Goal: Share content: Share content

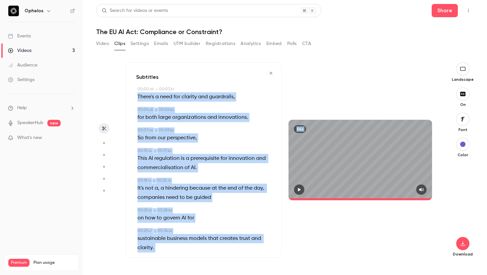
scroll to position [11, 0]
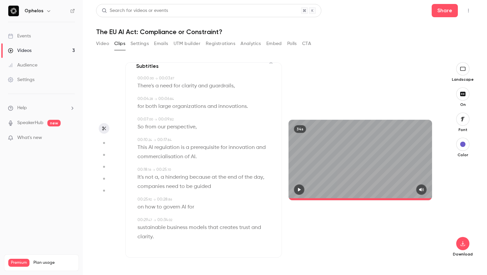
click at [248, 176] on span "the" at bounding box center [248, 177] width 8 height 9
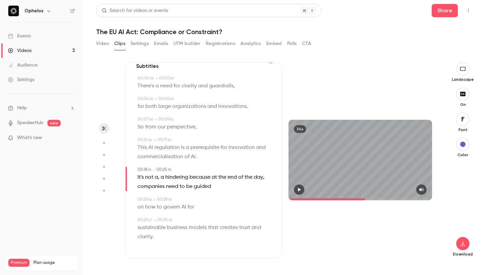
click at [463, 97] on button "button" at bounding box center [462, 93] width 13 height 13
click at [459, 148] on button "button" at bounding box center [462, 144] width 13 height 13
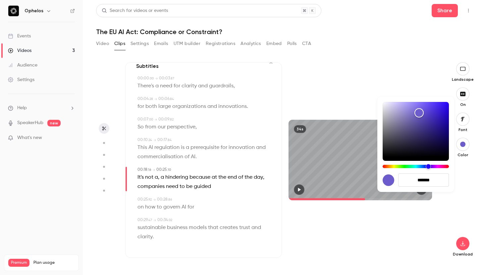
click at [462, 119] on div at bounding box center [243, 137] width 487 height 275
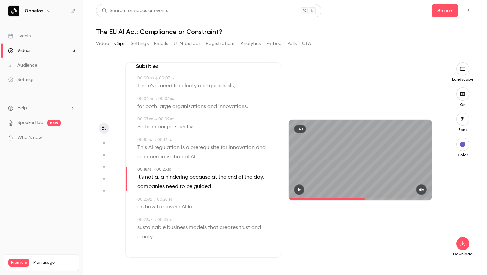
click at [462, 119] on icon "button" at bounding box center [463, 119] width 4 height 4
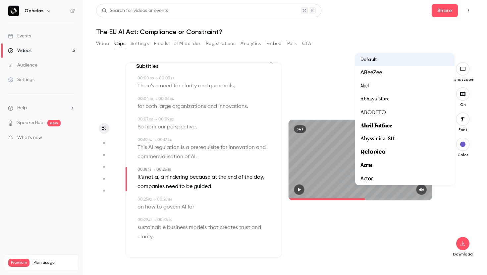
click at [398, 71] on div at bounding box center [404, 73] width 89 height 9
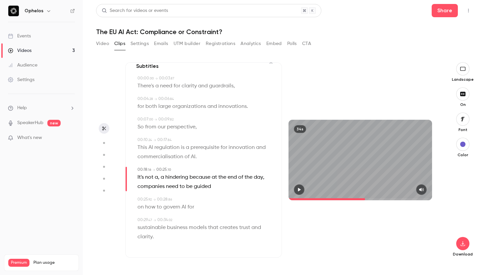
click at [462, 120] on icon "button" at bounding box center [463, 119] width 4 height 4
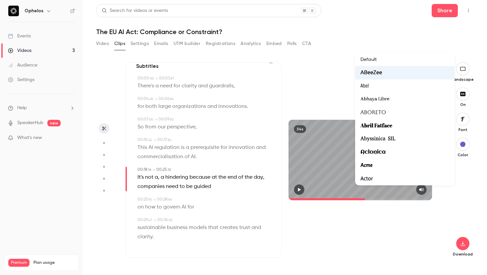
click at [397, 60] on div "Default" at bounding box center [404, 59] width 89 height 7
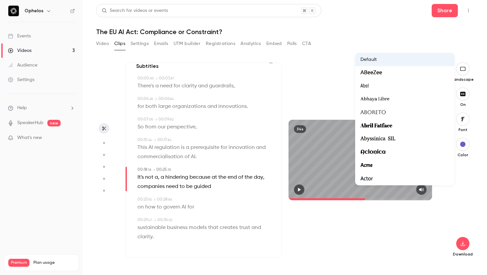
click at [367, 233] on div at bounding box center [243, 137] width 487 height 275
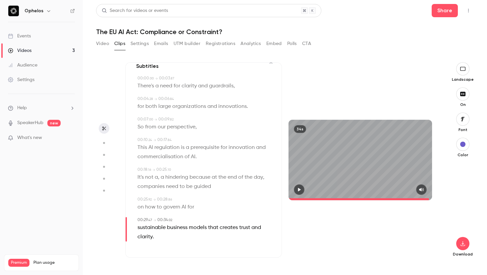
drag, startPoint x: 365, startPoint y: 198, endPoint x: 430, endPoint y: 200, distance: 64.9
click at [430, 200] on span at bounding box center [359, 199] width 143 height 11
click at [303, 192] on button "button" at bounding box center [299, 189] width 11 height 11
click at [303, 191] on button "button" at bounding box center [299, 189] width 11 height 11
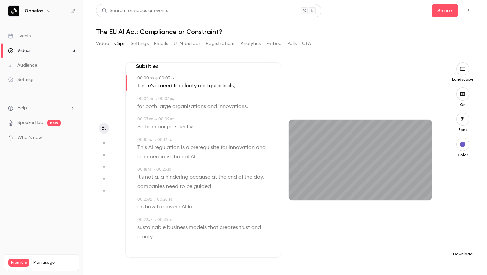
click at [463, 243] on icon "button" at bounding box center [462, 243] width 8 height 5
click at [464, 92] on div at bounding box center [243, 137] width 487 height 275
click at [462, 96] on icon "button" at bounding box center [462, 93] width 7 height 5
click at [465, 243] on icon "button" at bounding box center [462, 243] width 8 height 5
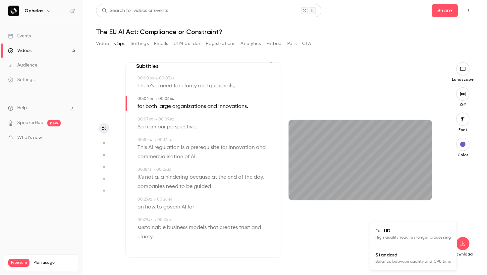
click at [404, 235] on span "High quality requires longer processing" at bounding box center [412, 237] width 75 height 7
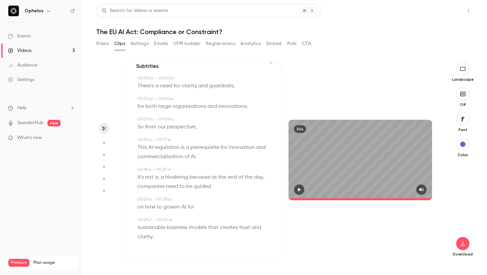
click at [440, 9] on button "Share" at bounding box center [444, 10] width 26 height 13
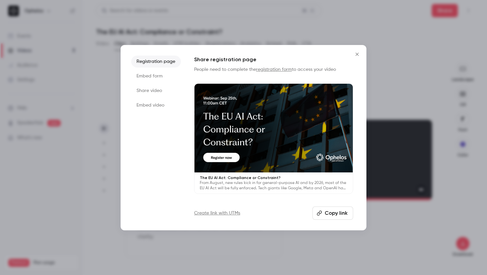
type input "*"
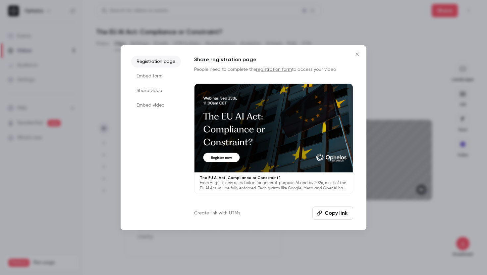
click at [340, 214] on button "Copy link" at bounding box center [332, 213] width 41 height 13
